Goal: Find specific page/section: Find specific page/section

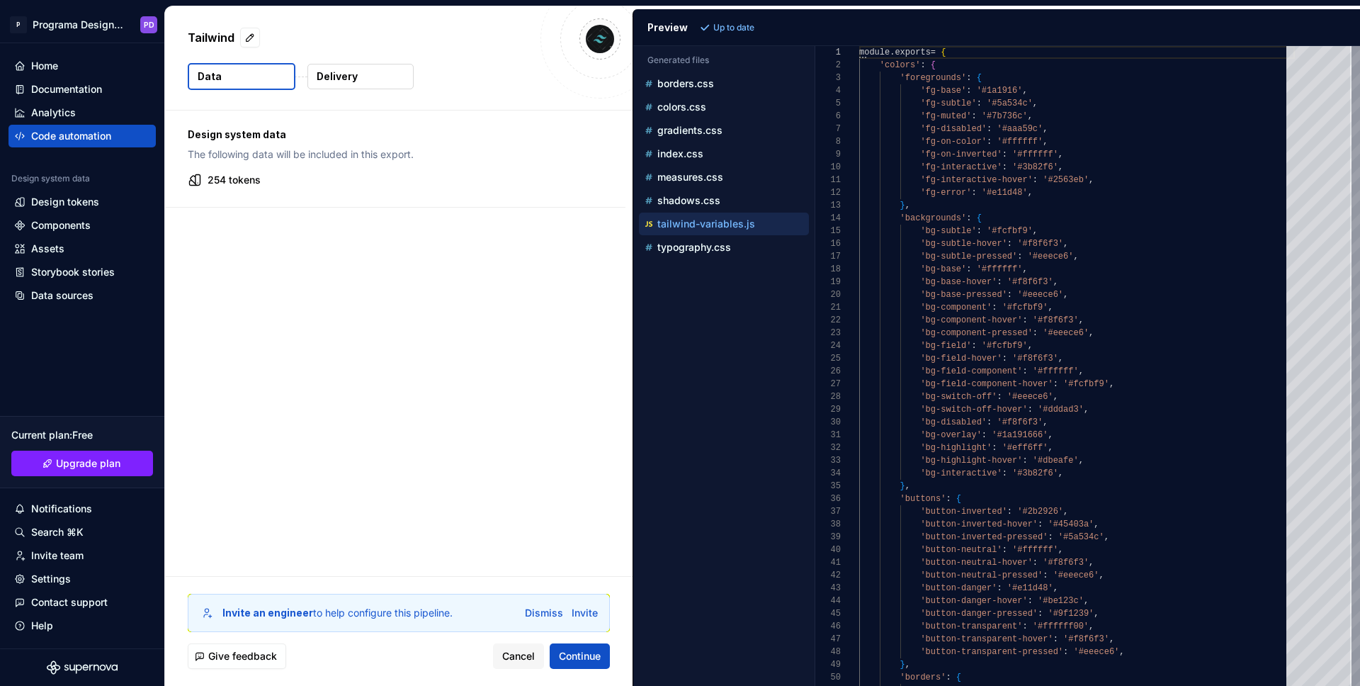
scroll to position [128, 0]
click at [50, 297] on div "Data sources" at bounding box center [62, 295] width 62 height 14
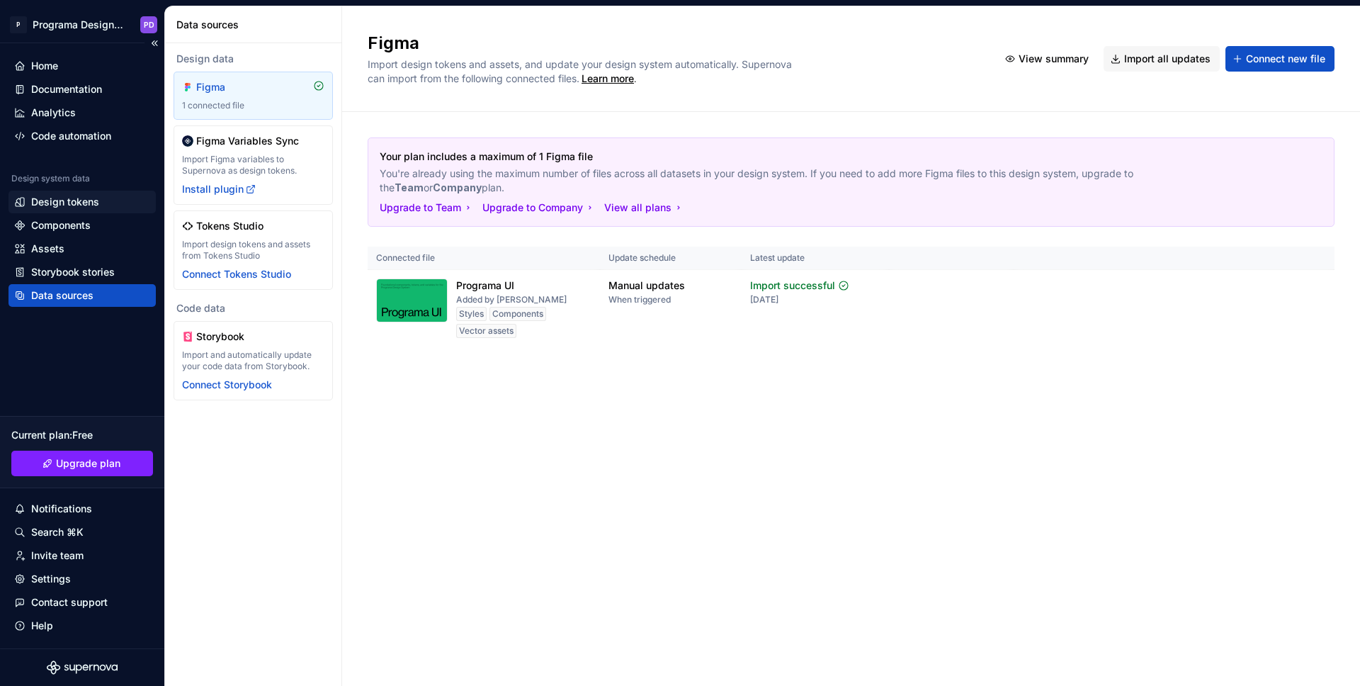
click at [55, 191] on div "Design tokens" at bounding box center [82, 202] width 147 height 23
click at [57, 204] on div "Design tokens" at bounding box center [65, 202] width 68 height 14
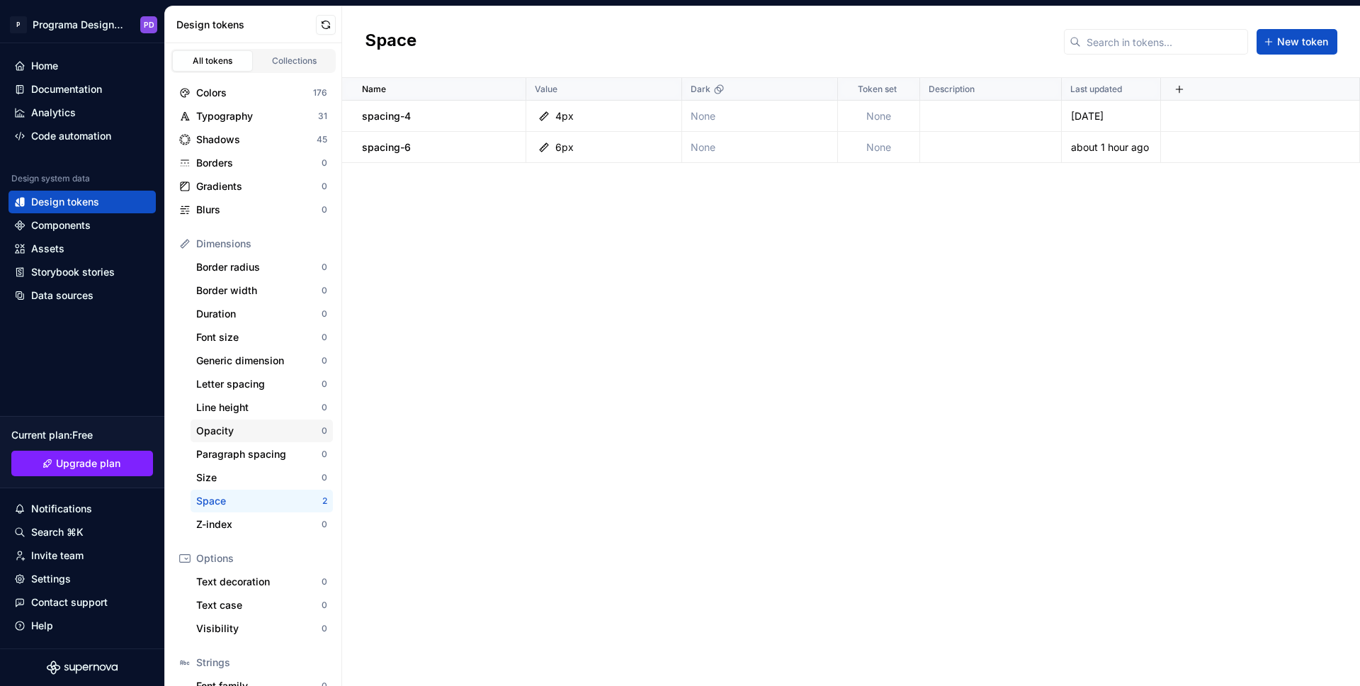
scroll to position [3, 0]
click at [278, 265] on div "Border radius" at bounding box center [258, 264] width 125 height 14
